Goal: Task Accomplishment & Management: Manage account settings

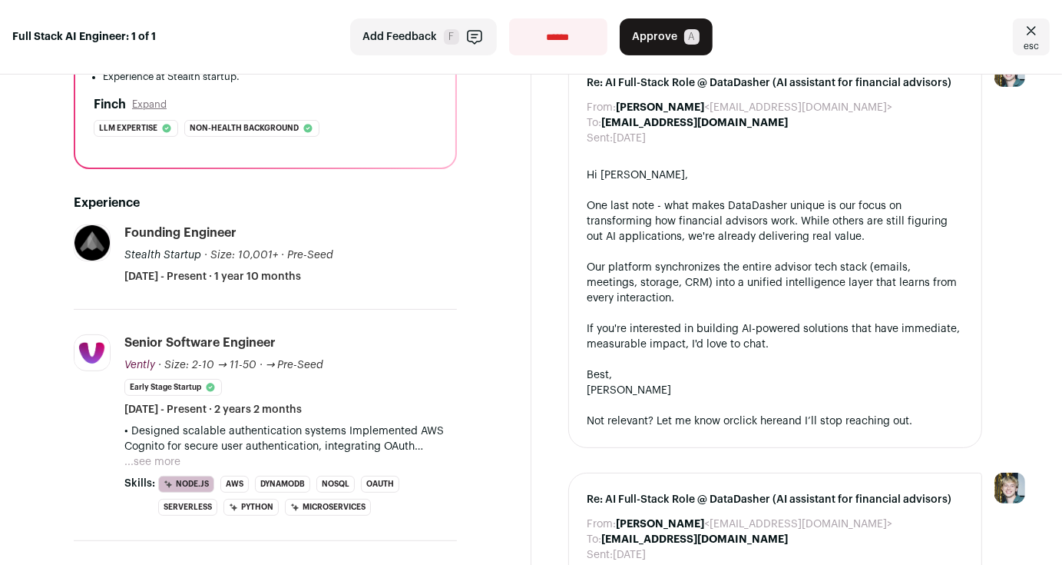
scroll to position [274, 0]
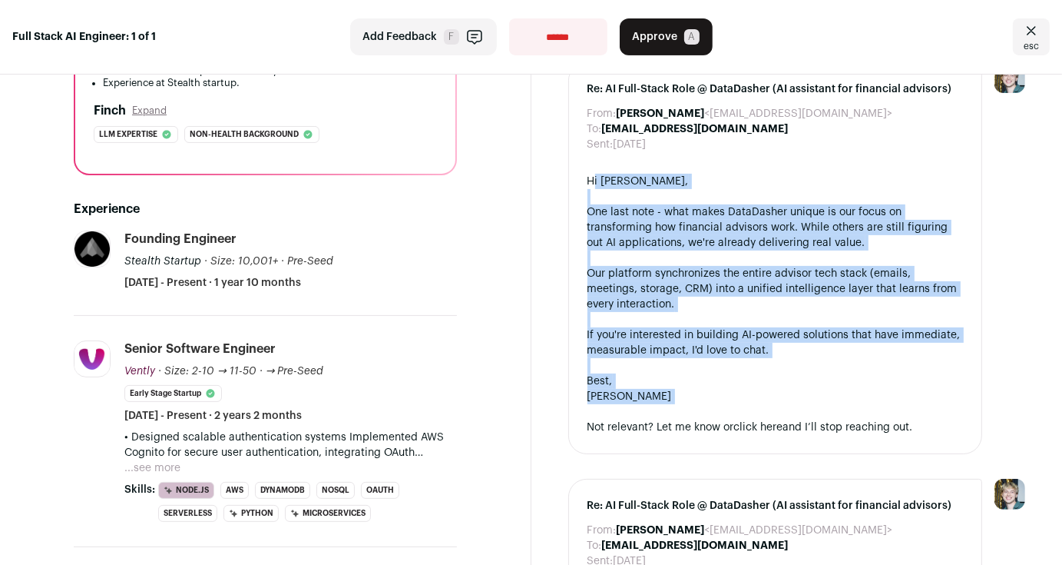
drag, startPoint x: 586, startPoint y: 184, endPoint x: 824, endPoint y: 417, distance: 333.0
click at [824, 417] on div "Hi [PERSON_NAME], One last note - what makes DataDasher unique is our focus on …" at bounding box center [776, 304] width 376 height 261
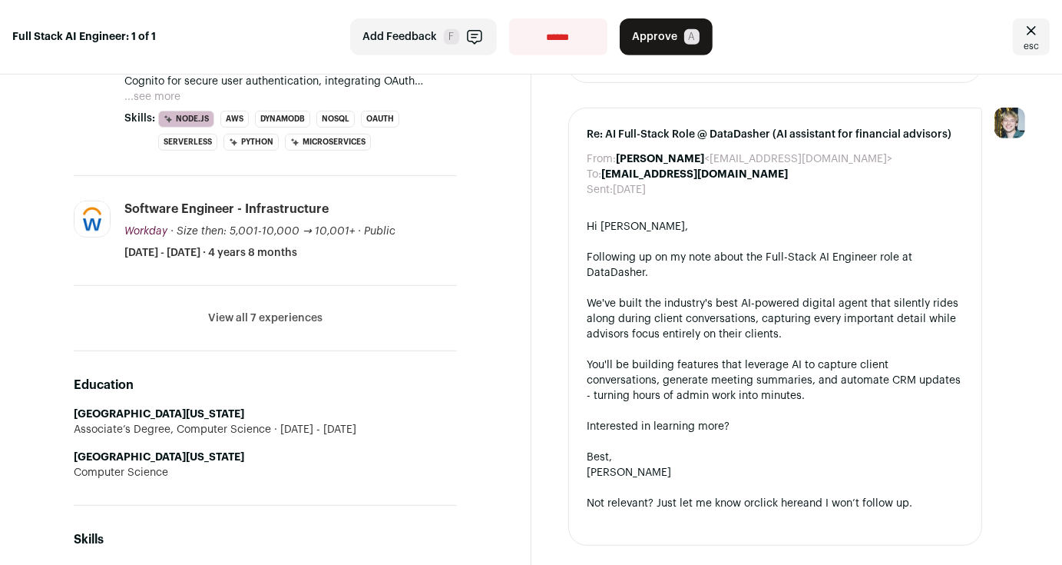
scroll to position [645, 0]
click at [290, 320] on button "View all 7 experiences" at bounding box center [265, 318] width 114 height 15
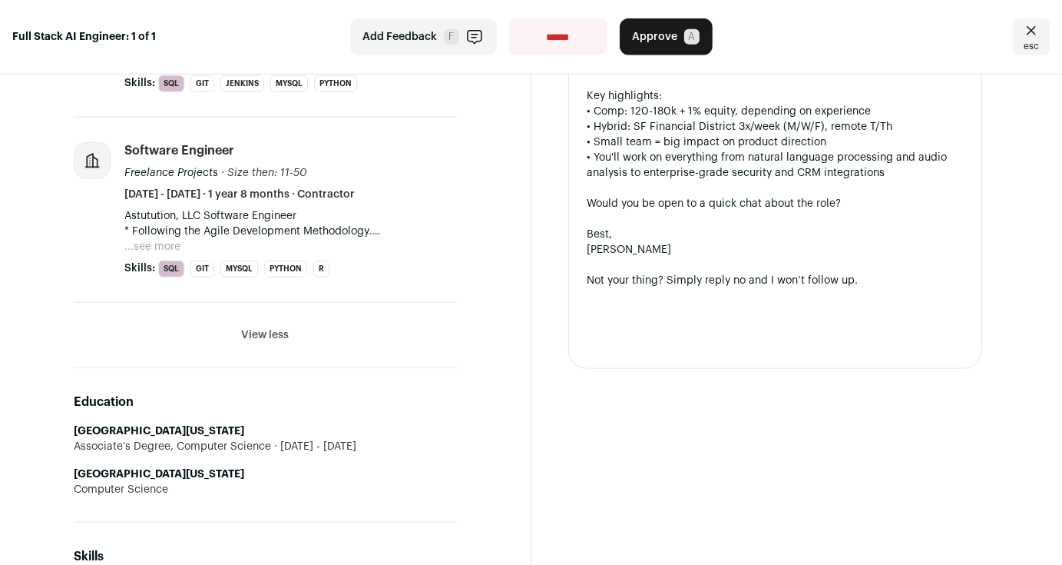
scroll to position [1435, 0]
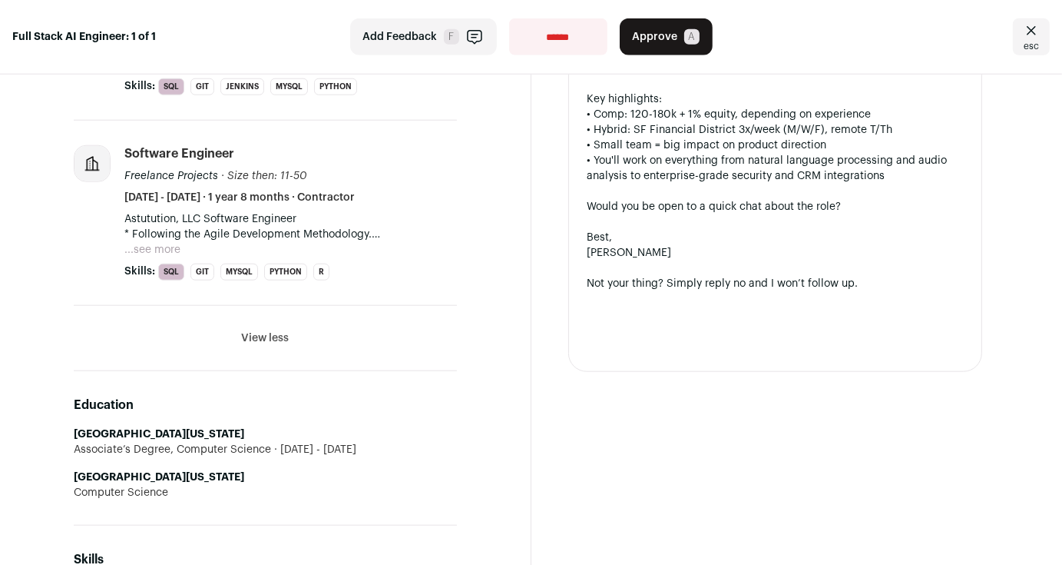
click at [154, 242] on button "...see more" at bounding box center [152, 249] width 56 height 15
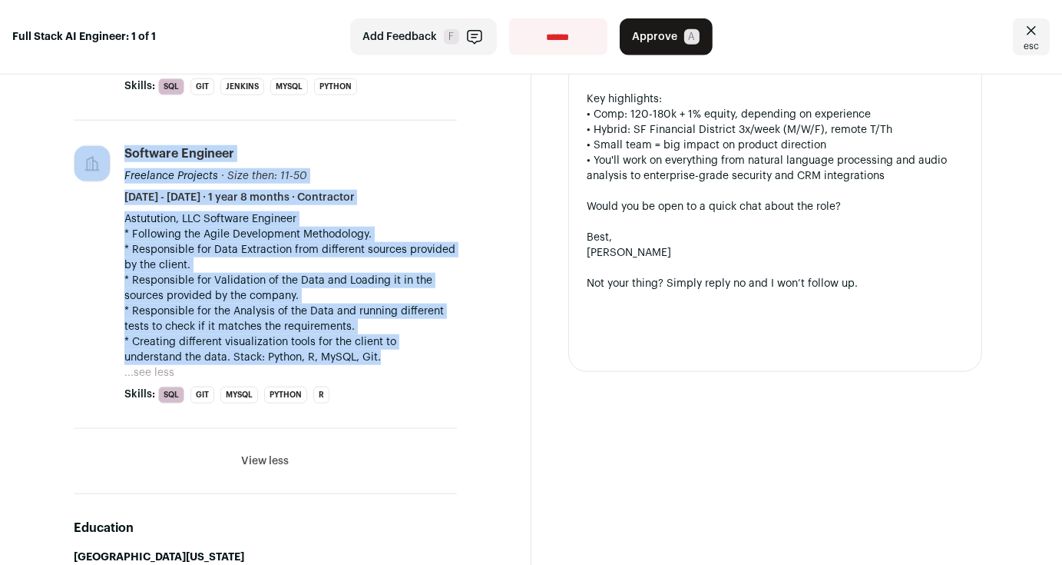
drag, startPoint x: 101, startPoint y: 188, endPoint x: 389, endPoint y: 340, distance: 324.7
click at [389, 340] on li "Software Engineer Freelance Projects · Size then: 11-50 Freelance Projects's si…" at bounding box center [265, 275] width 383 height 308
click at [352, 307] on p "Astutution, LLC Software Engineer * Following the Agile Development Methodology…" at bounding box center [290, 288] width 333 height 154
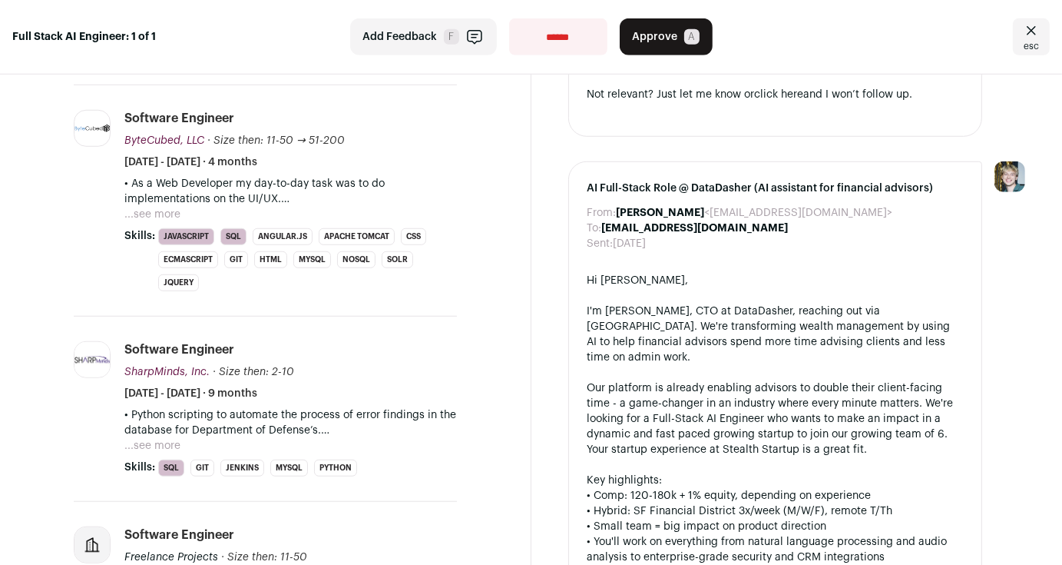
scroll to position [1055, 0]
click at [155, 437] on button "...see more" at bounding box center [152, 444] width 56 height 15
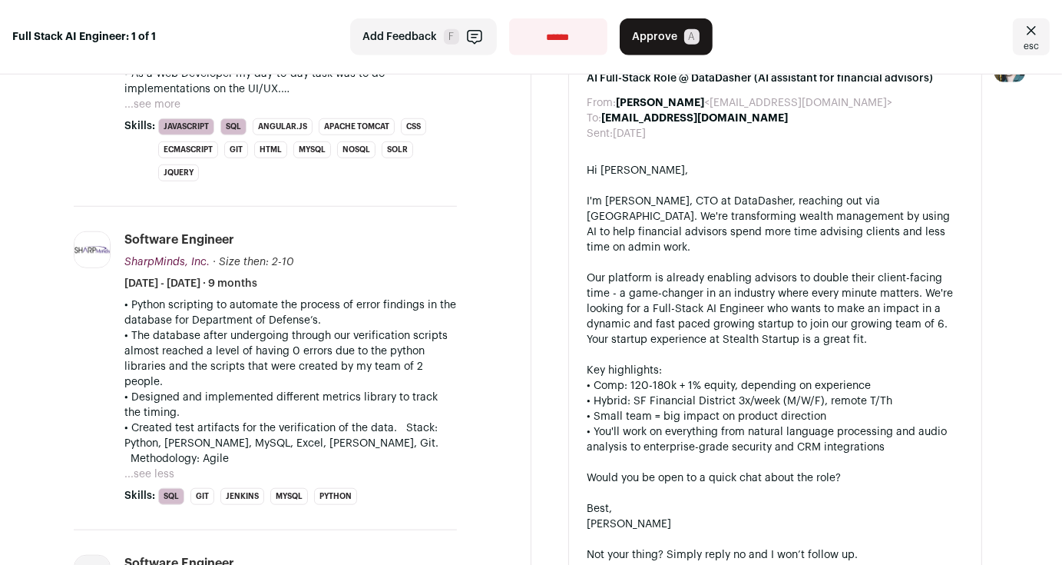
scroll to position [1163, 0]
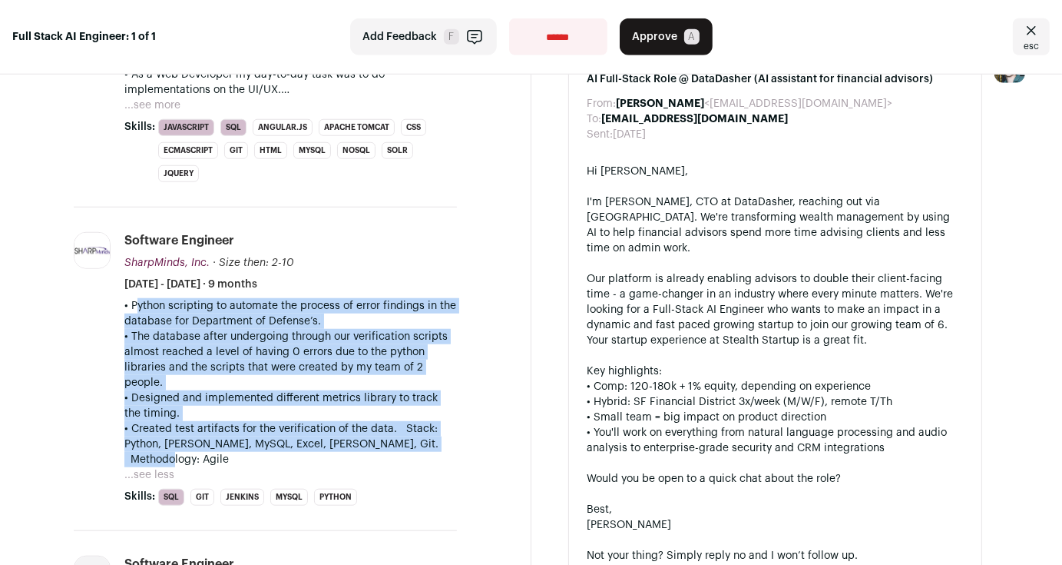
drag, startPoint x: 117, startPoint y: 280, endPoint x: 433, endPoint y: 399, distance: 337.2
click at [433, 399] on p "• Python scripting to automate the process of error findings in the database fo…" at bounding box center [290, 382] width 333 height 169
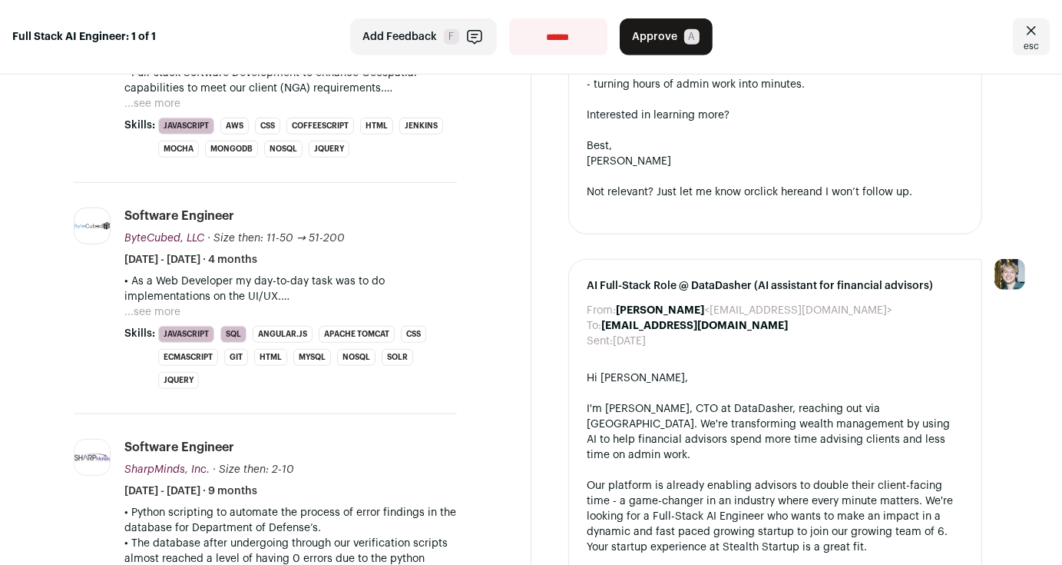
scroll to position [956, 0]
click at [131, 308] on button "...see more" at bounding box center [152, 312] width 56 height 15
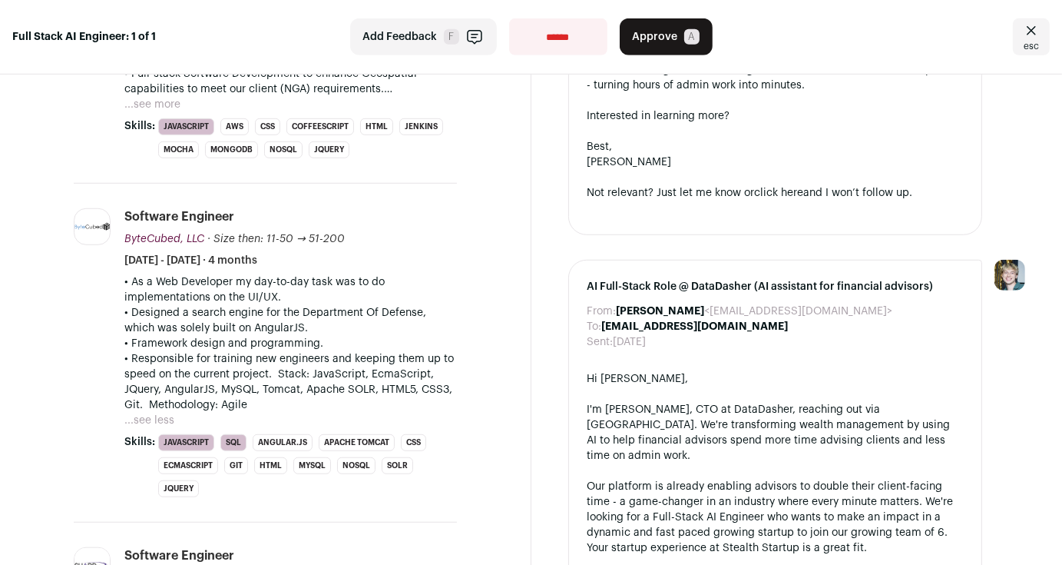
drag, startPoint x: 114, startPoint y: 291, endPoint x: 420, endPoint y: 418, distance: 331.0
click at [420, 418] on div "• As a Web Developer my day-to-day task was to do implementations on the UI/UX.…" at bounding box center [290, 351] width 333 height 154
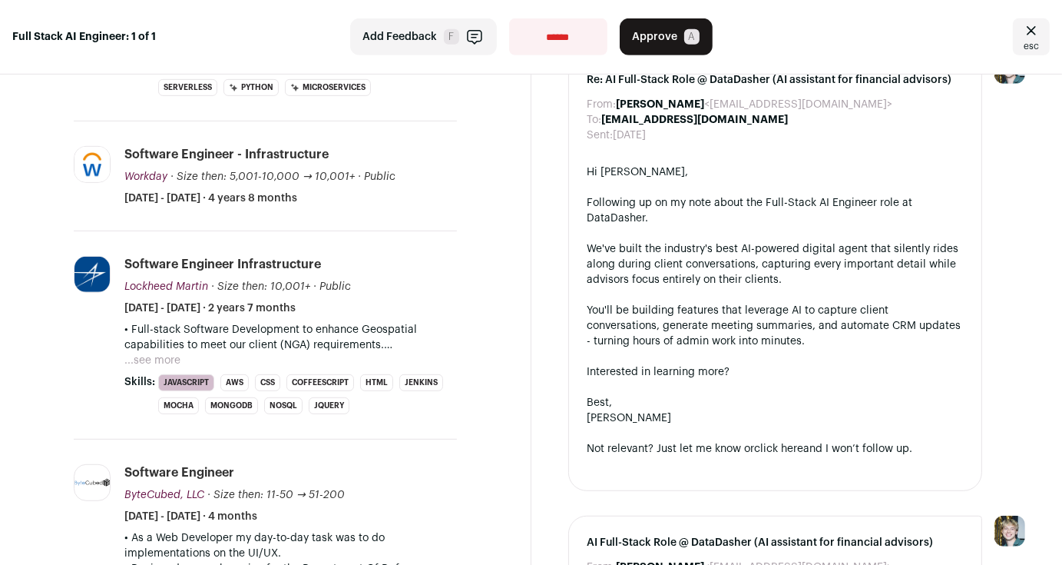
scroll to position [697, 0]
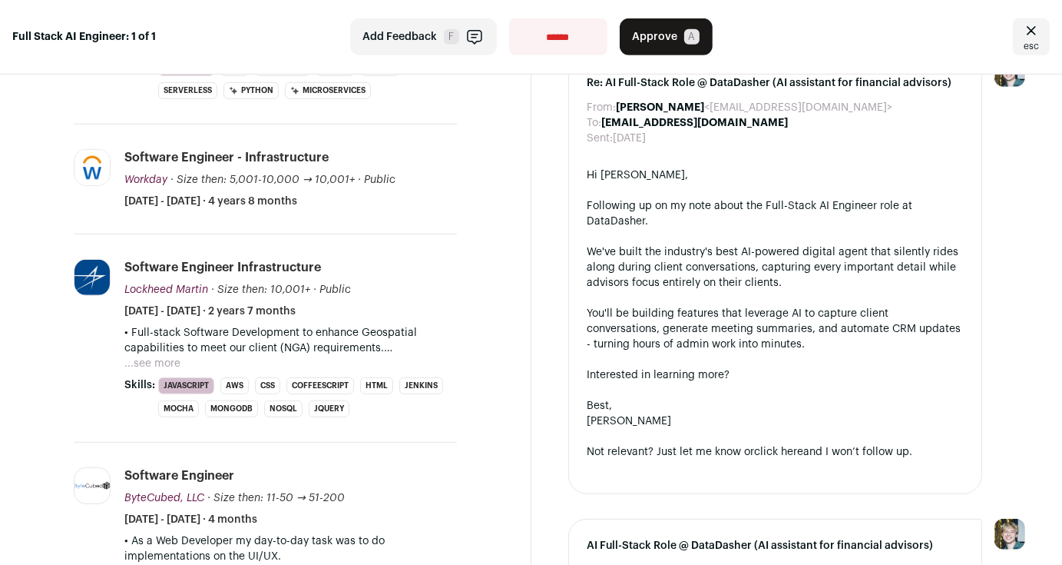
click at [144, 356] on button "...see more" at bounding box center [152, 363] width 56 height 15
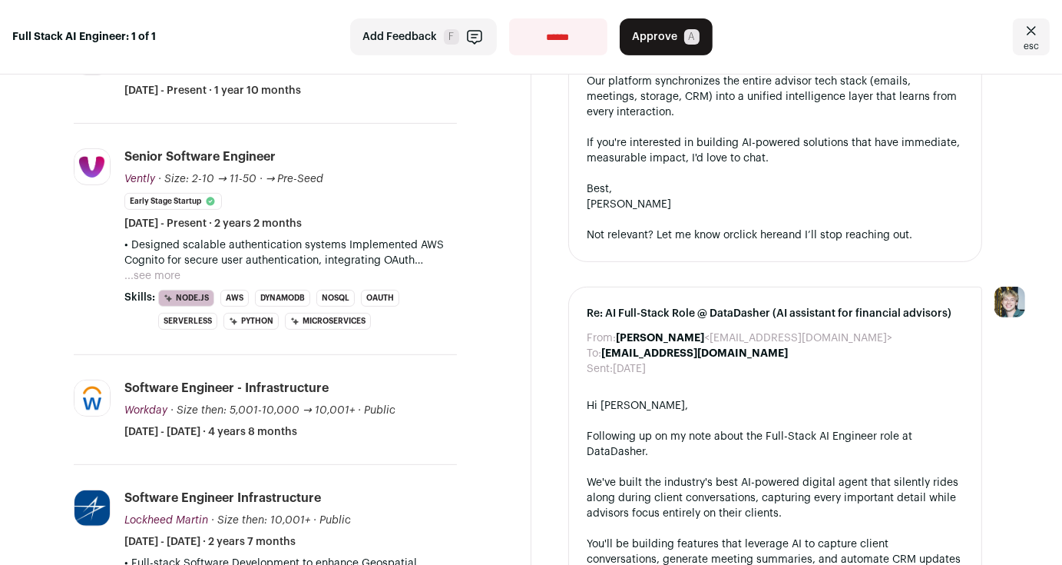
scroll to position [456, 0]
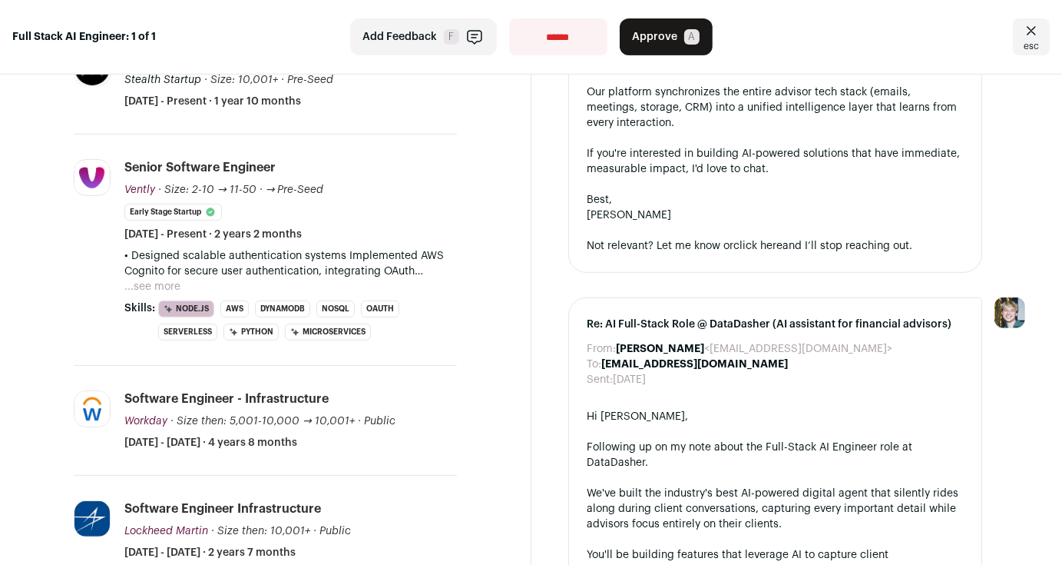
click at [142, 286] on button "...see more" at bounding box center [152, 286] width 56 height 15
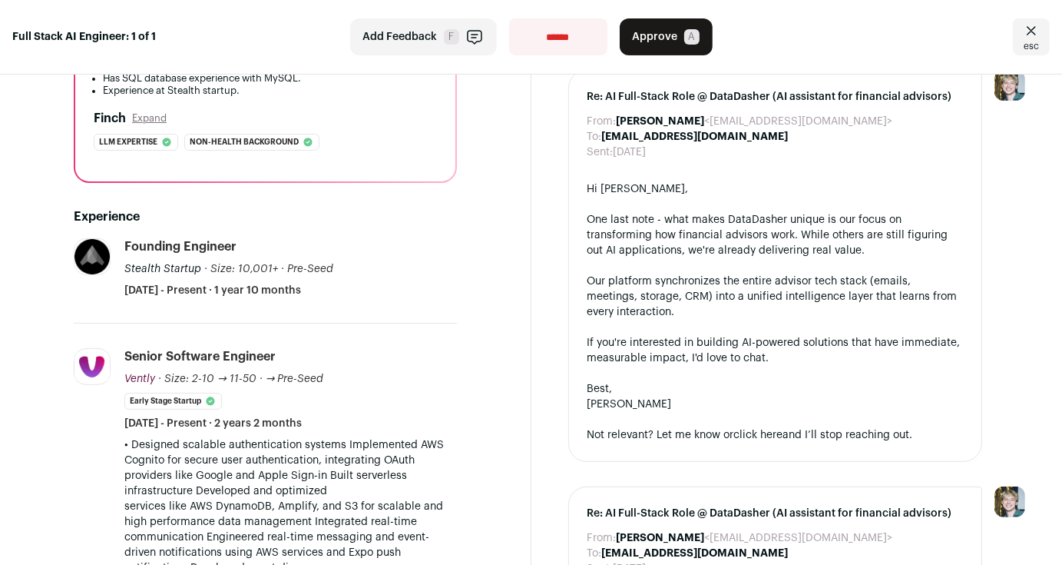
scroll to position [260, 0]
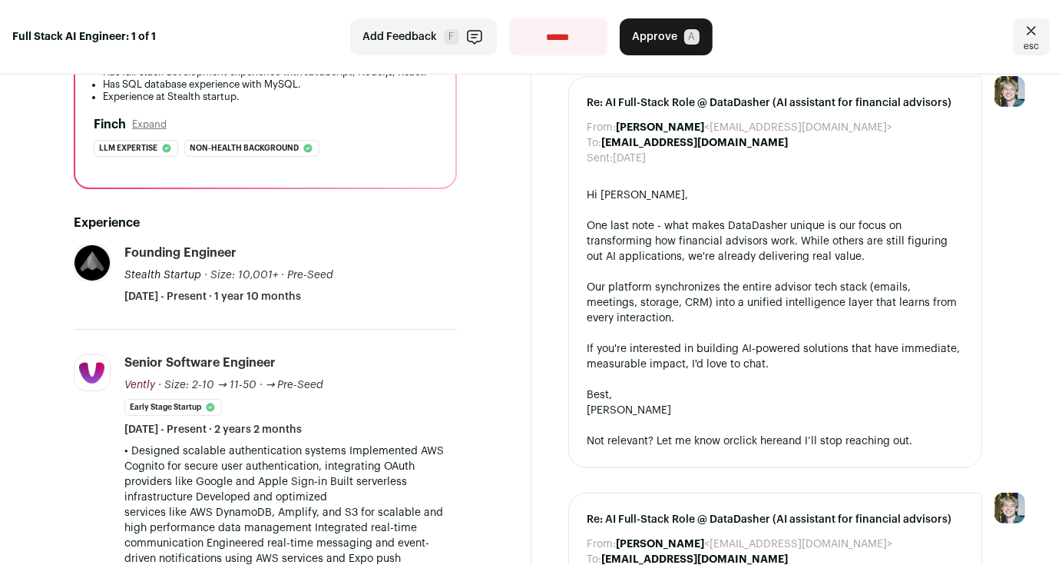
drag, startPoint x: 118, startPoint y: 277, endPoint x: 376, endPoint y: 293, distance: 258.6
click at [376, 293] on div "Founding Engineer Stealth Startup · Size: 10,001+ Stealth Startup's size has be…" at bounding box center [290, 274] width 333 height 60
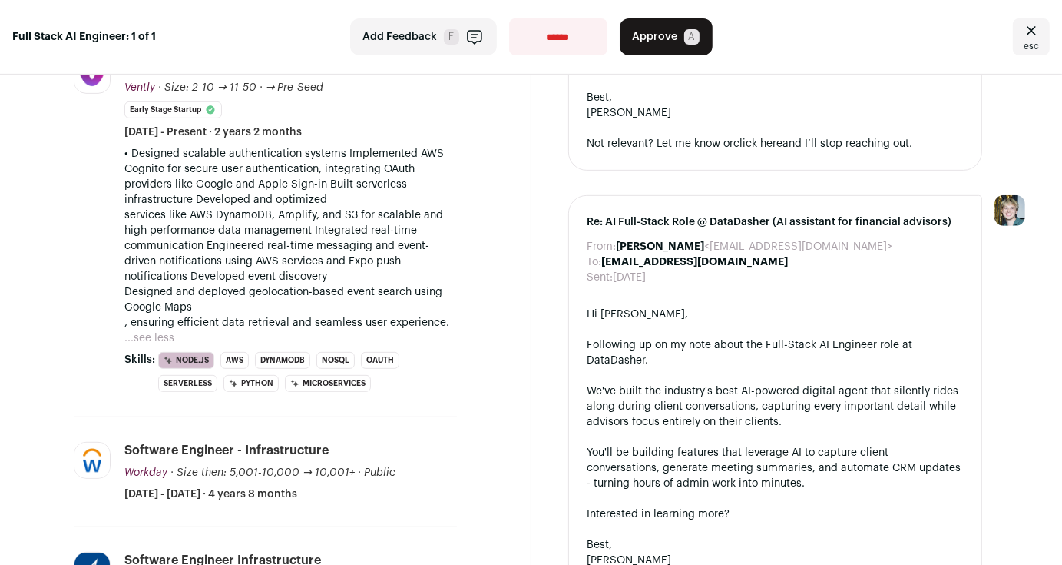
scroll to position [559, 0]
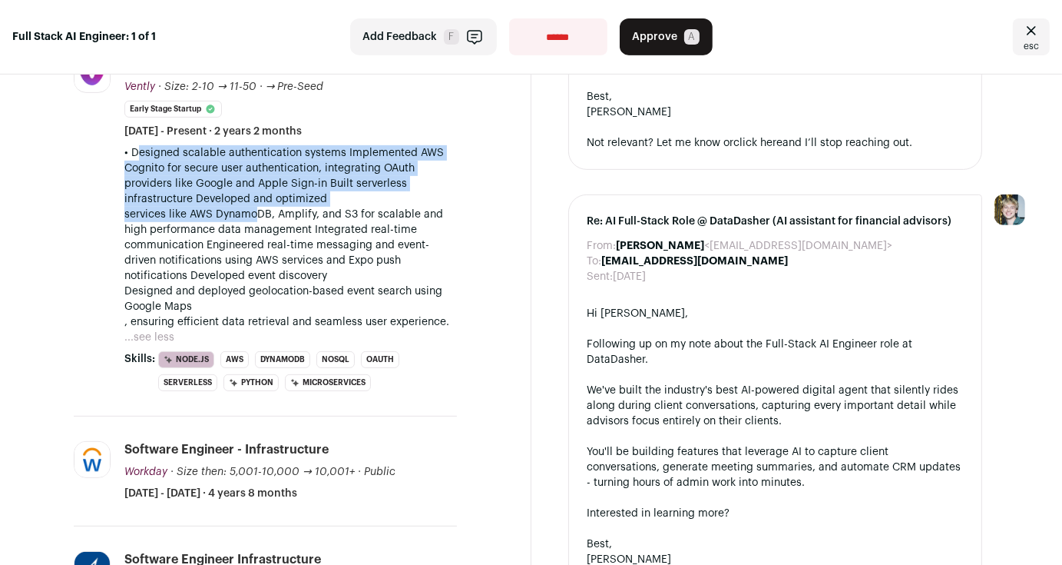
drag, startPoint x: 115, startPoint y: 150, endPoint x: 234, endPoint y: 215, distance: 135.1
click at [234, 215] on p "• Designed scalable authentication systems Implemented AWS Cognito for secure u…" at bounding box center [290, 237] width 333 height 184
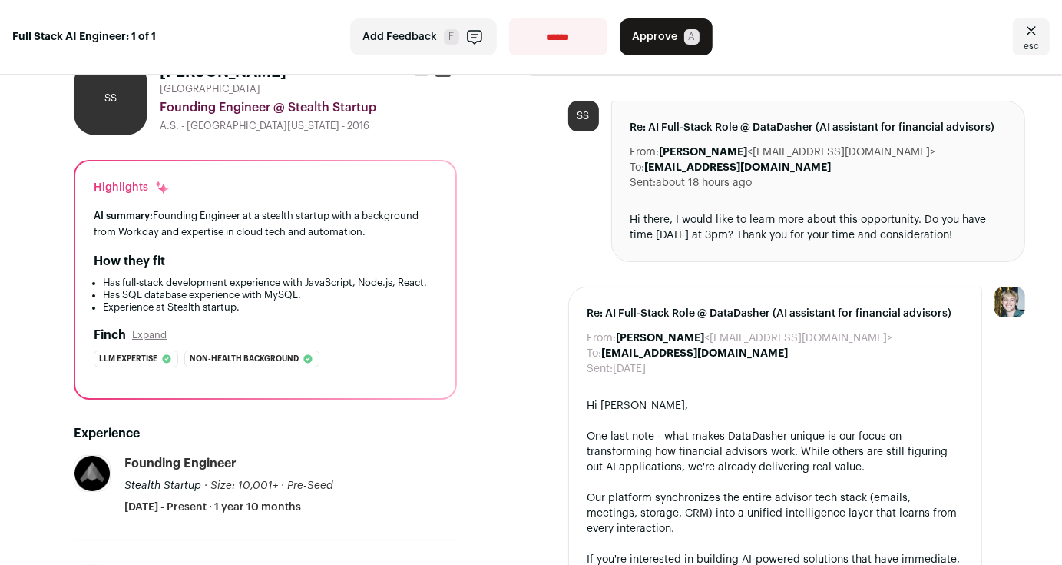
scroll to position [0, 0]
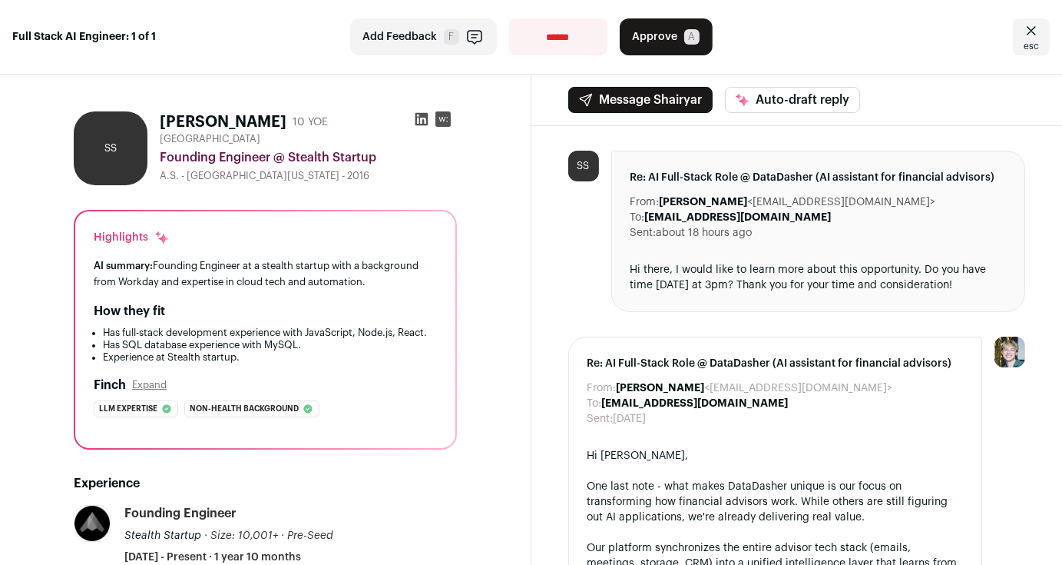
drag, startPoint x: 417, startPoint y: 282, endPoint x: 68, endPoint y: 267, distance: 349.1
click at [75, 267] on div "Highlights AI summary: Founding Engineer at a stealth startup with a background…" at bounding box center [265, 329] width 380 height 237
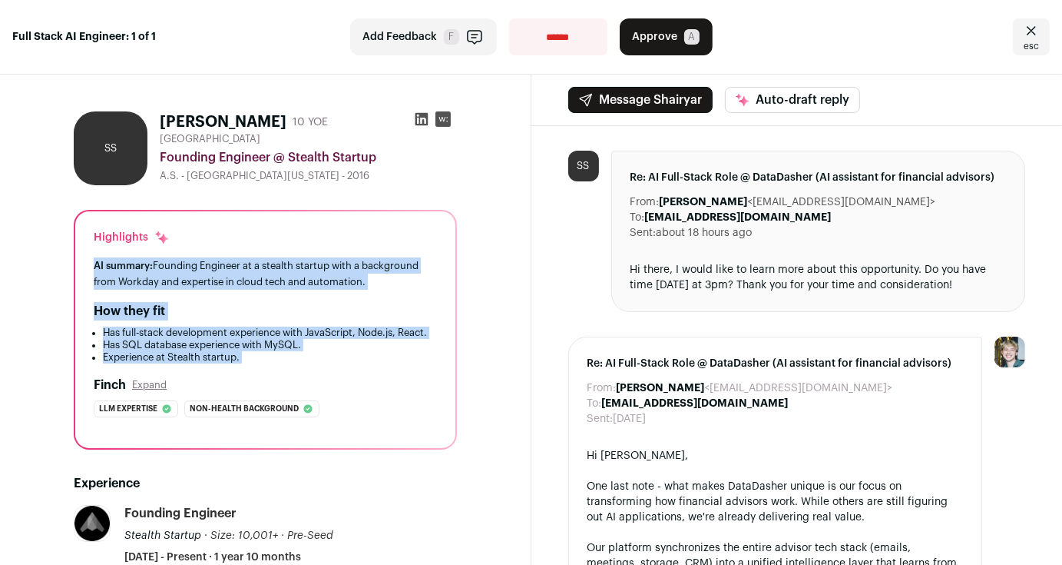
drag, startPoint x: 68, startPoint y: 267, endPoint x: 250, endPoint y: 357, distance: 202.4
click at [250, 357] on div "Highlights AI summary: Founding Engineer at a stealth startup with a background…" at bounding box center [265, 329] width 380 height 237
click at [250, 357] on li "Experience at Stealth startup." at bounding box center [270, 357] width 334 height 12
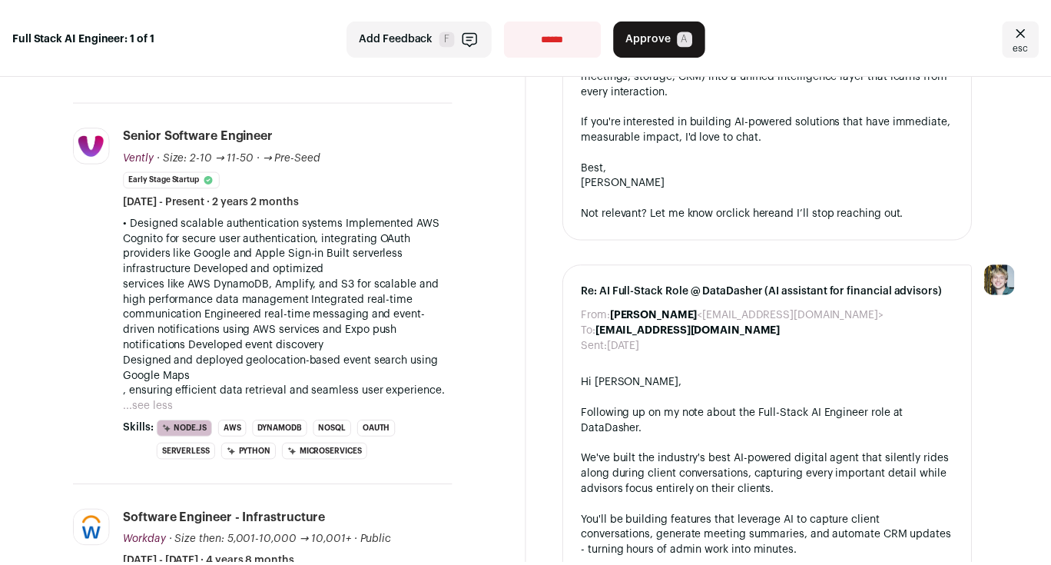
scroll to position [491, 0]
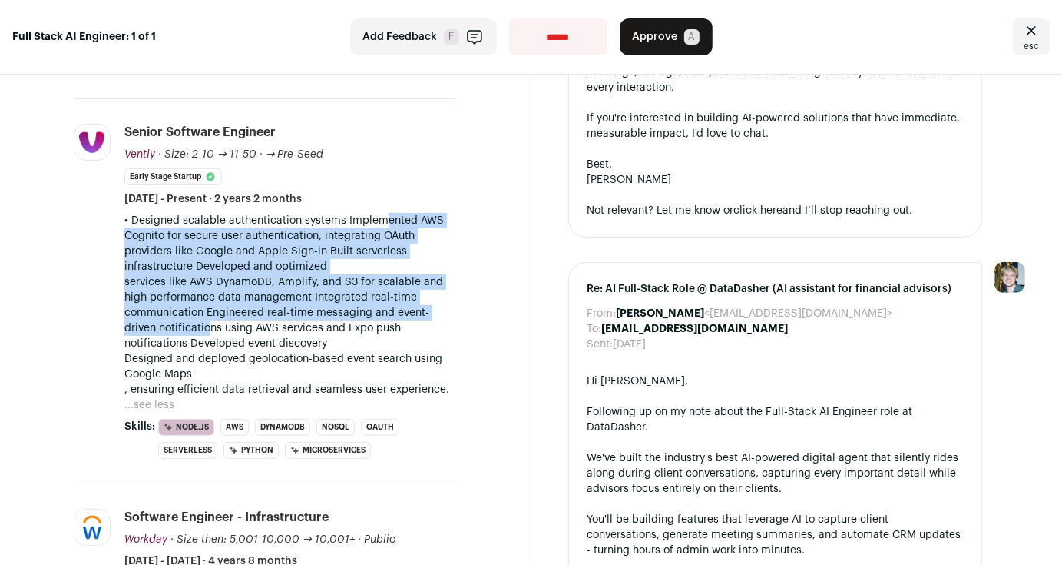
drag, startPoint x: 357, startPoint y: 225, endPoint x: 409, endPoint y: 309, distance: 98.3
click at [409, 309] on p "• Designed scalable authentication systems Implemented AWS Cognito for secure u…" at bounding box center [290, 305] width 333 height 184
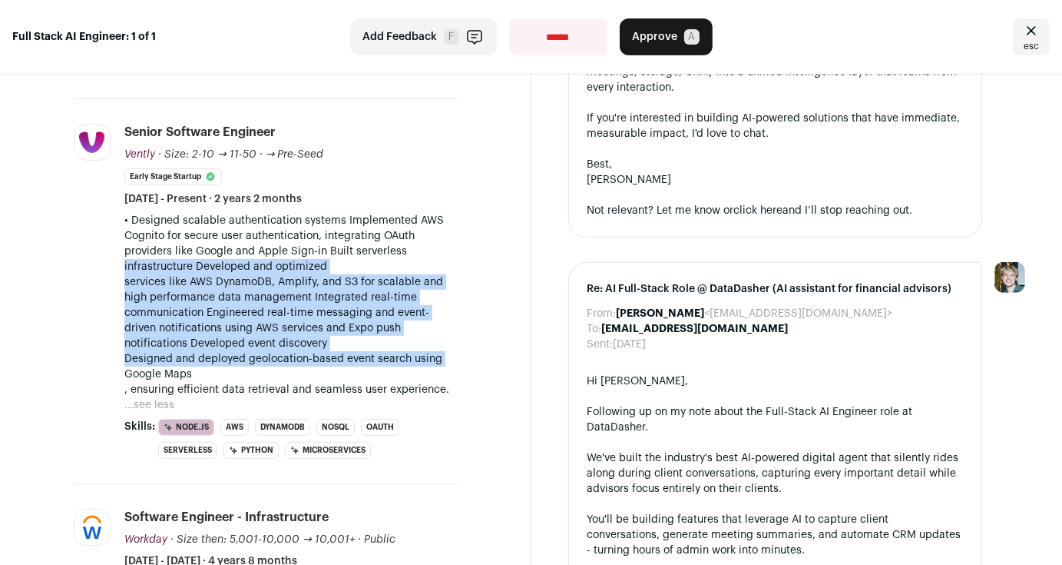
drag, startPoint x: 389, startPoint y: 260, endPoint x: 462, endPoint y: 346, distance: 112.7
click at [457, 346] on p "• Designed scalable authentication systems Implemented AWS Cognito for secure u…" at bounding box center [290, 305] width 333 height 184
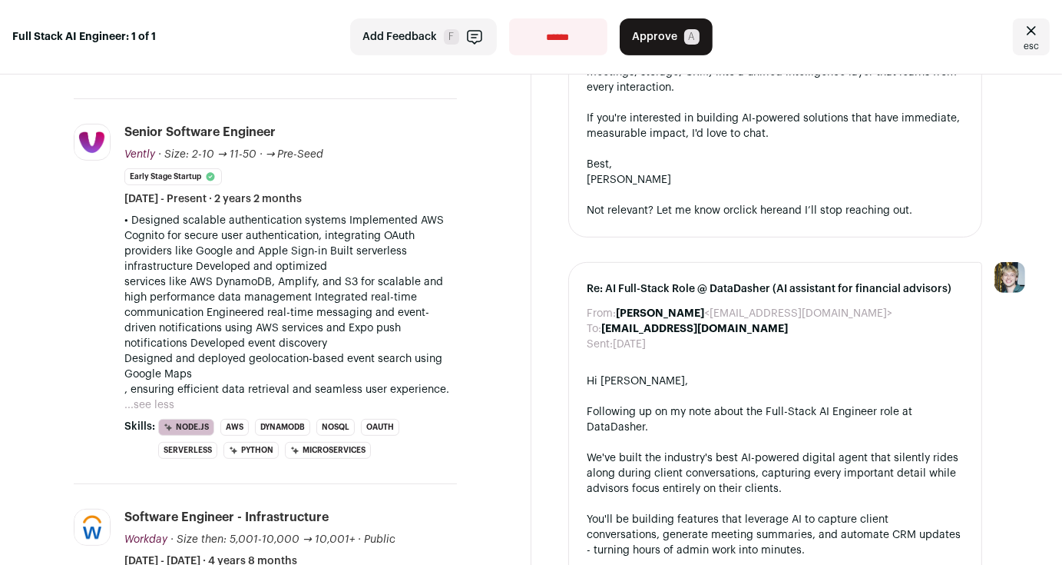
click at [660, 52] on button "Approve A" at bounding box center [666, 36] width 93 height 37
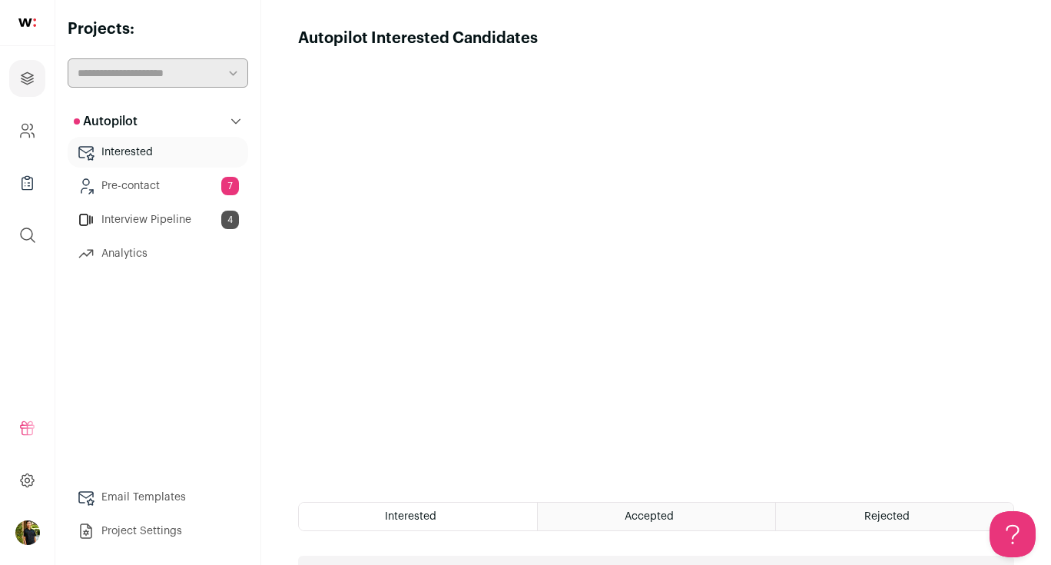
click at [166, 187] on link "Pre-contact 7" at bounding box center [158, 186] width 181 height 31
click at [162, 220] on link "Interview Pipeline 4" at bounding box center [158, 219] width 181 height 31
